Goal: Check status: Check status

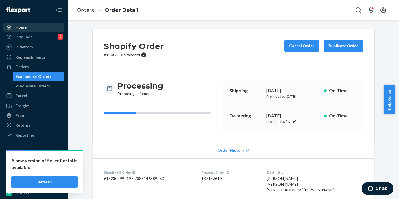
click at [23, 25] on div "Home" at bounding box center [20, 27] width 11 height 6
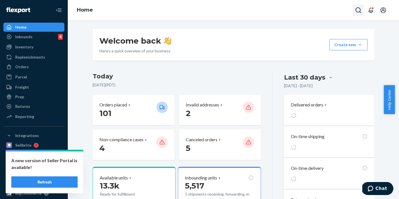
click at [358, 10] on icon "Open Search Box" at bounding box center [358, 10] width 7 height 7
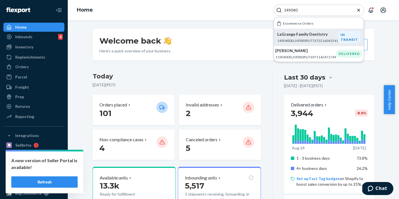
type input "149040"
click at [307, 35] on p "LaGrange Family Dentistry" at bounding box center [307, 34] width 61 height 6
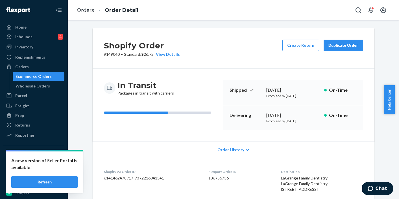
scroll to position [1, 0]
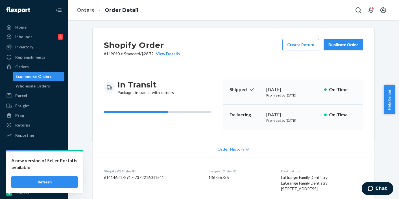
click at [246, 147] on icon at bounding box center [247, 149] width 3 height 4
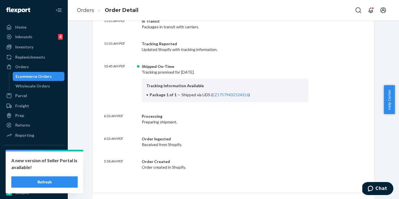
scroll to position [161, 0]
click at [223, 96] on link "EZ17579432524316" at bounding box center [230, 94] width 36 height 5
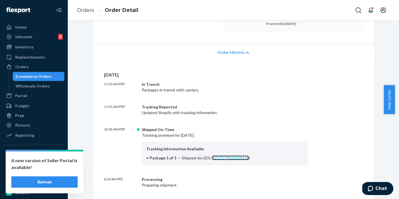
scroll to position [0, 0]
